Goal: Task Accomplishment & Management: Manage account settings

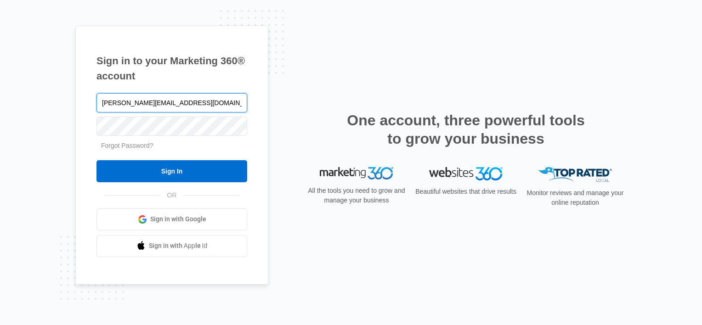
type input "[PERSON_NAME][EMAIL_ADDRESS][DOMAIN_NAME]"
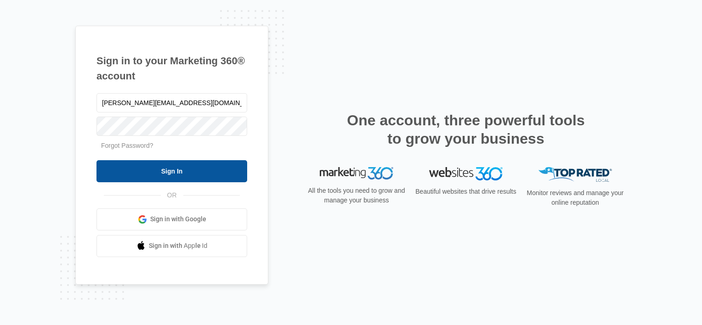
click at [143, 175] on input "Sign In" at bounding box center [171, 171] width 151 height 22
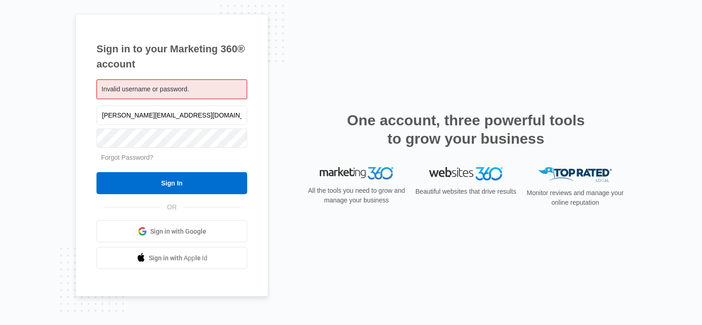
click at [121, 156] on link "Forgot Password?" at bounding box center [127, 157] width 52 height 7
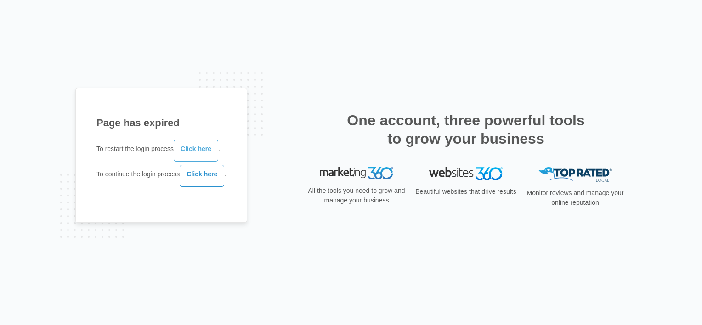
click at [201, 154] on link "Click here" at bounding box center [196, 151] width 45 height 22
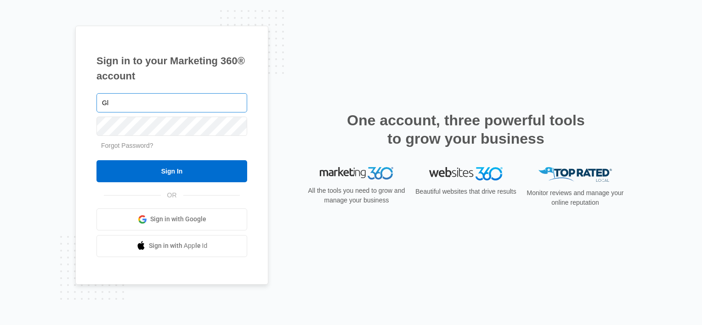
type input "G"
type input "[PERSON_NAME][EMAIL_ADDRESS][DOMAIN_NAME]"
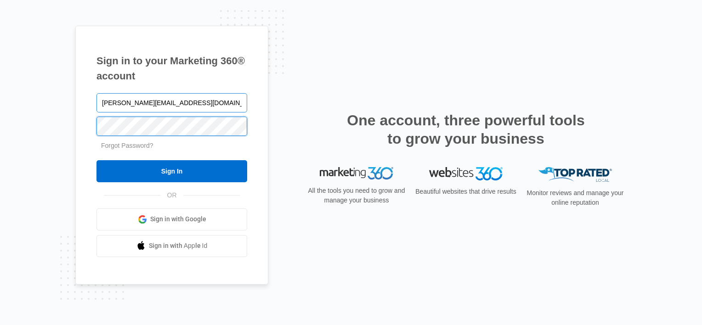
click at [96, 160] on input "Sign In" at bounding box center [171, 171] width 151 height 22
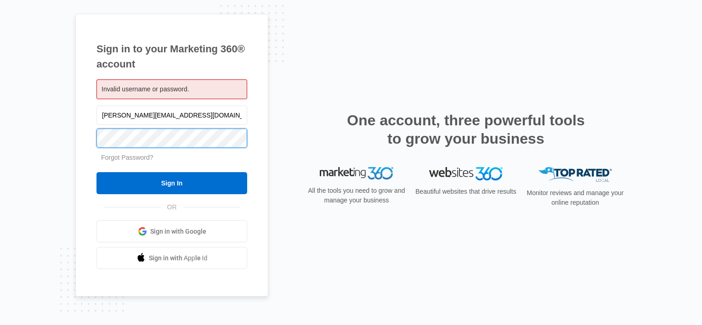
click at [96, 172] on input "Sign In" at bounding box center [171, 183] width 151 height 22
click at [125, 157] on link "Forgot Password?" at bounding box center [127, 157] width 52 height 7
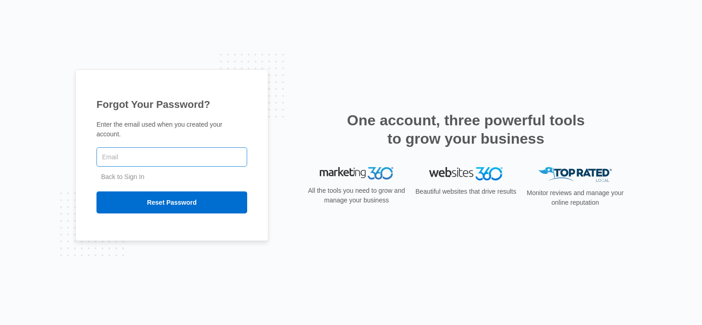
click at [128, 152] on input "text" at bounding box center [171, 156] width 151 height 19
type input "[PERSON_NAME][EMAIL_ADDRESS][DOMAIN_NAME]"
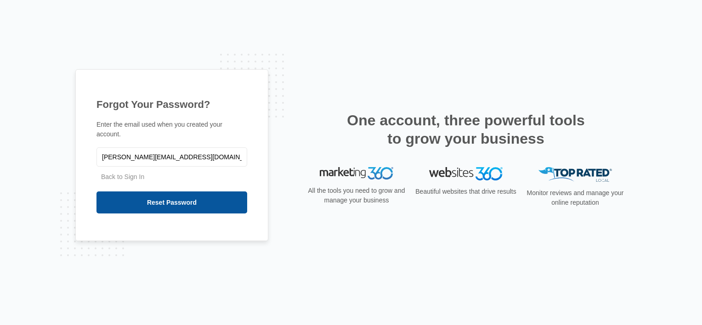
click at [170, 194] on input "Reset Password" at bounding box center [171, 203] width 151 height 22
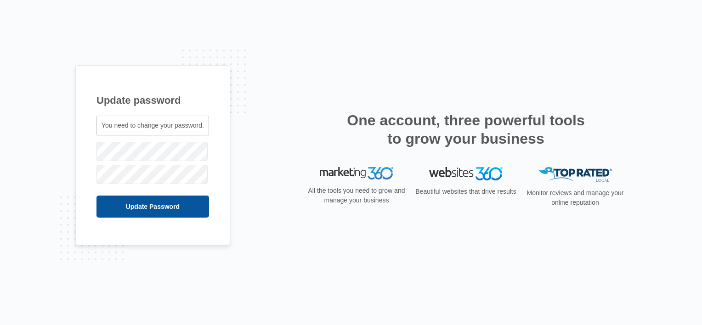
click at [191, 207] on input "Update Password" at bounding box center [152, 207] width 113 height 22
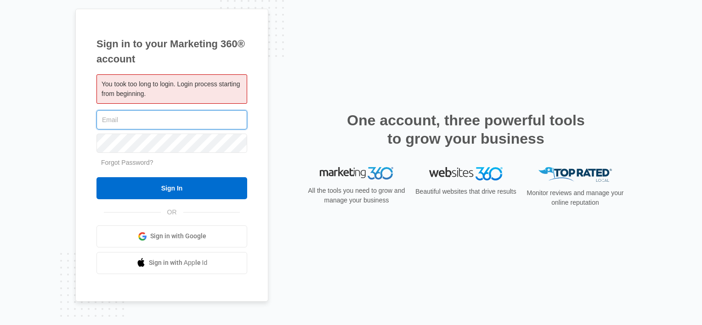
click at [112, 119] on input "text" at bounding box center [171, 119] width 151 height 19
type input "[PERSON_NAME][EMAIL_ADDRESS][DOMAIN_NAME]"
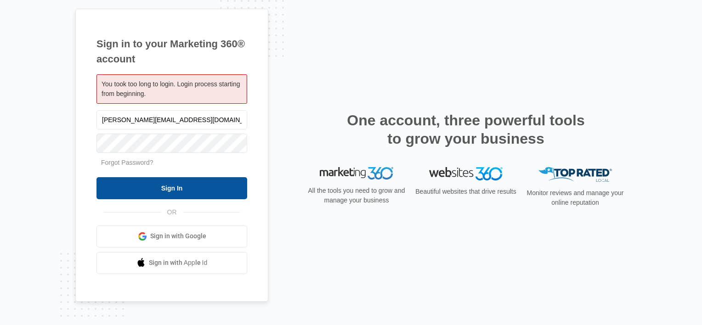
click at [150, 186] on input "Sign In" at bounding box center [171, 188] width 151 height 22
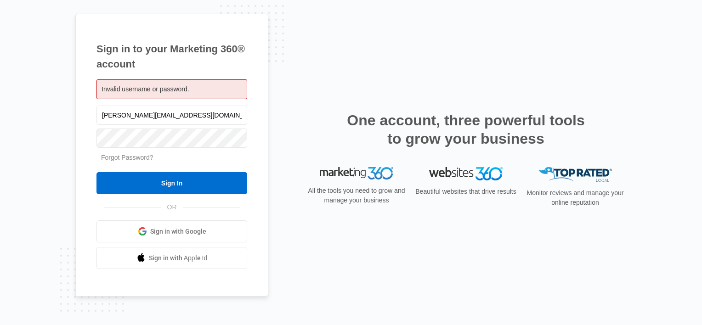
click at [138, 154] on link "Forgot Password?" at bounding box center [127, 157] width 52 height 7
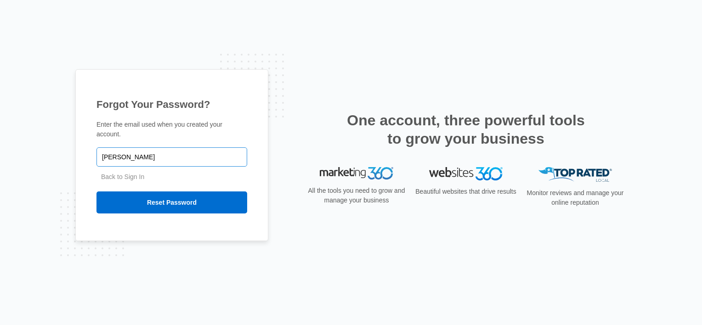
type input "[PERSON_NAME][EMAIL_ADDRESS][DOMAIN_NAME]"
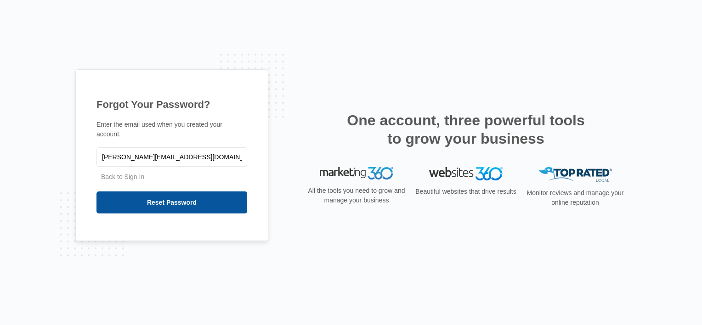
click at [163, 203] on input "Reset Password" at bounding box center [171, 203] width 151 height 22
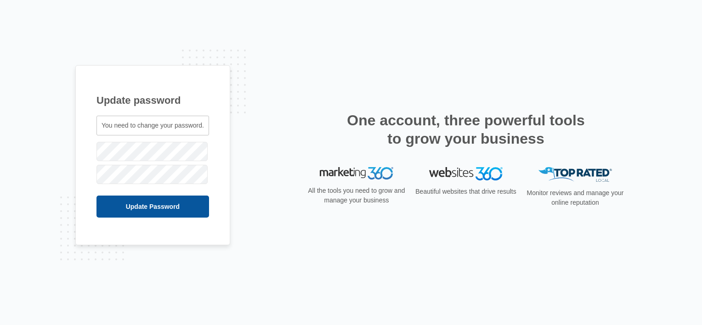
click at [186, 206] on input "Update Password" at bounding box center [152, 207] width 113 height 22
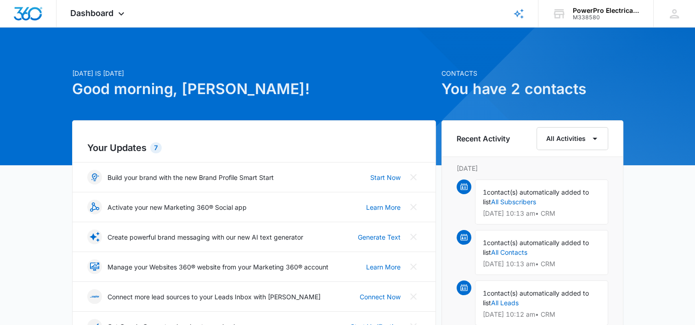
click at [536, 192] on span "contact(s) automatically added to list" at bounding box center [536, 196] width 106 height 17
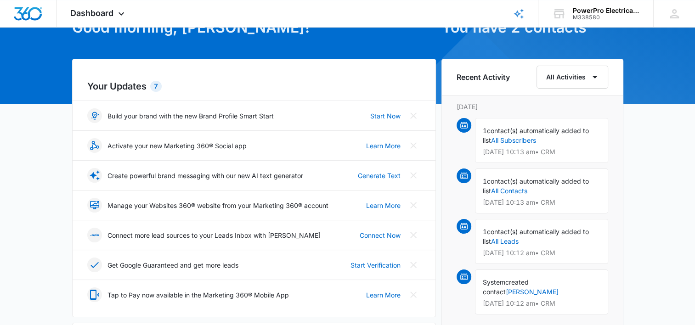
scroll to position [46, 0]
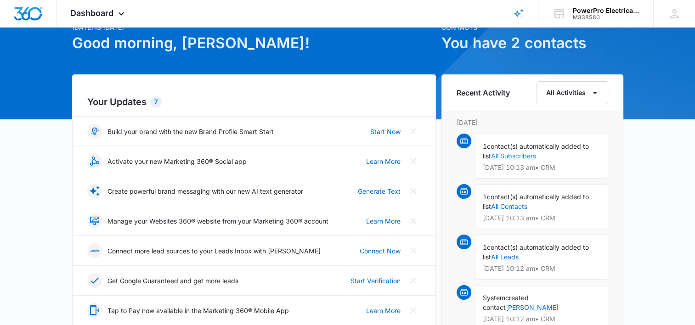
click at [513, 156] on link "All Subscribers" at bounding box center [513, 156] width 45 height 8
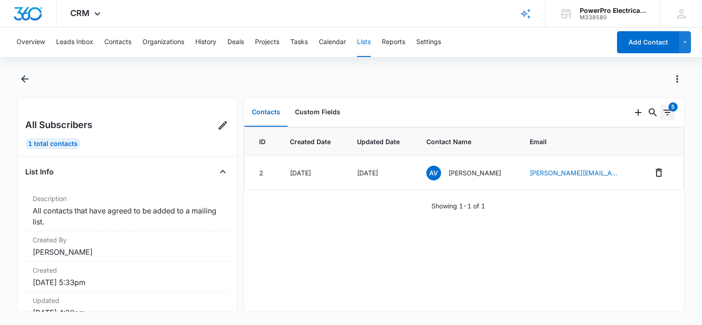
click at [668, 110] on div "5" at bounding box center [672, 106] width 9 height 9
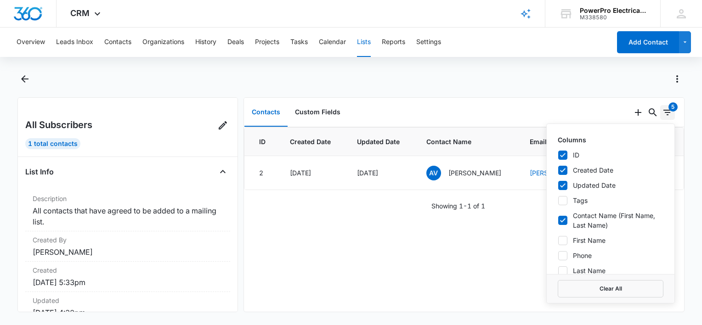
click at [668, 110] on div "5" at bounding box center [672, 106] width 9 height 9
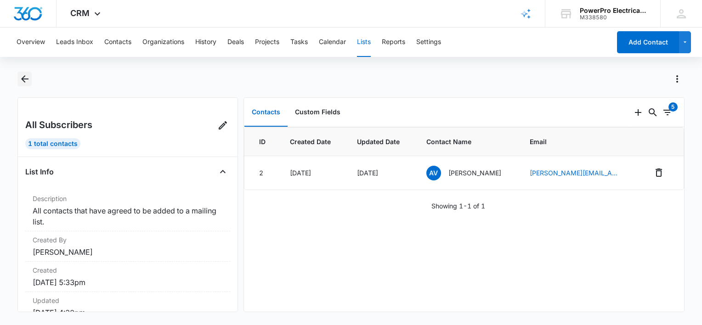
click at [22, 78] on icon "Back" at bounding box center [24, 78] width 11 height 11
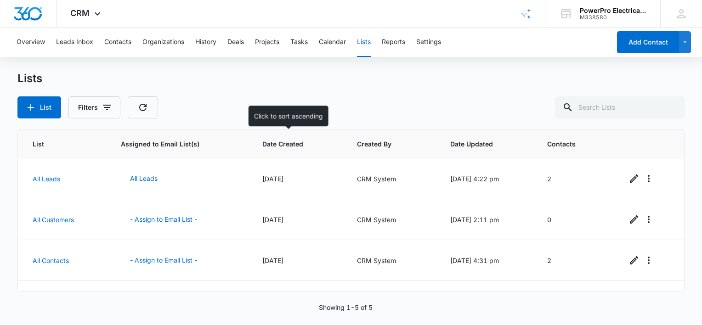
click at [276, 144] on span "Date Created" at bounding box center [291, 144] width 59 height 10
click at [306, 146] on span "Date Created" at bounding box center [291, 144] width 59 height 10
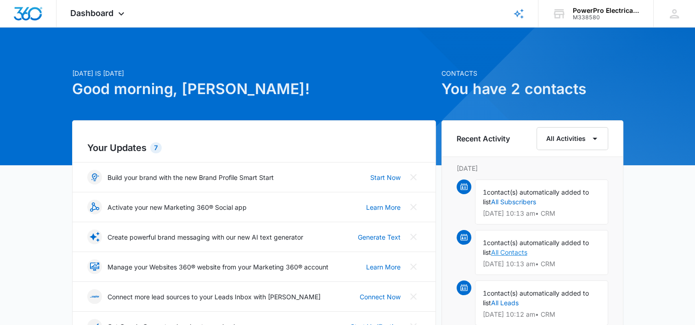
click at [509, 254] on link "All Contacts" at bounding box center [509, 252] width 36 height 8
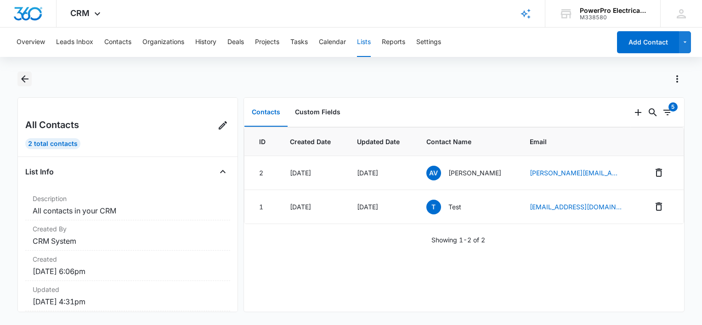
click at [26, 79] on icon "Back" at bounding box center [24, 78] width 7 height 7
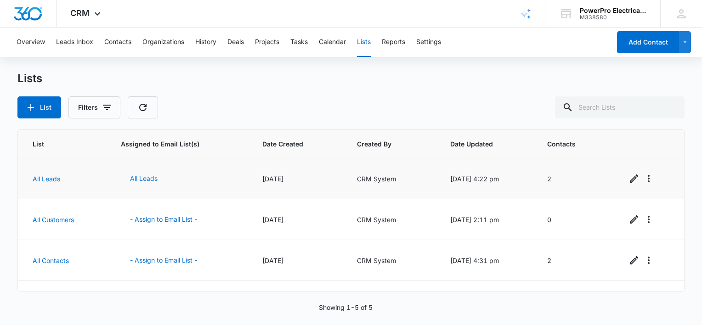
click at [146, 178] on button "All Leads" at bounding box center [144, 179] width 46 height 22
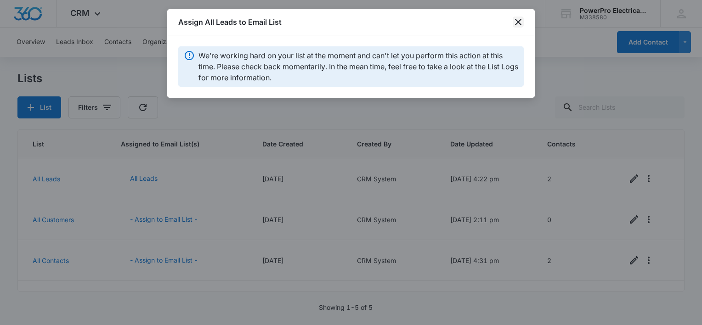
click at [516, 25] on icon "close" at bounding box center [518, 22] width 11 height 11
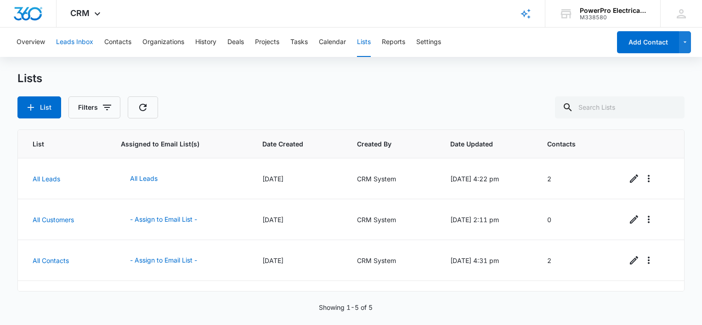
click at [75, 43] on button "Leads Inbox" at bounding box center [74, 42] width 37 height 29
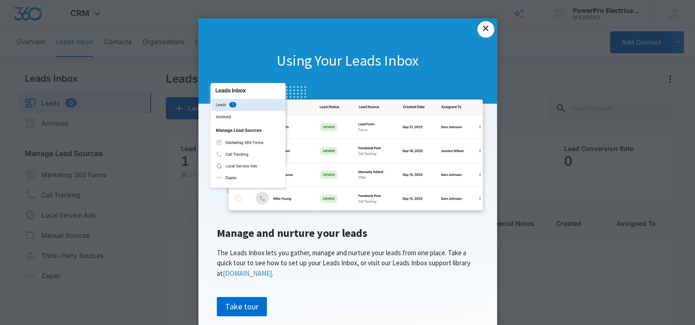
click at [487, 30] on link "×" at bounding box center [485, 29] width 17 height 17
